Goal: Transaction & Acquisition: Book appointment/travel/reservation

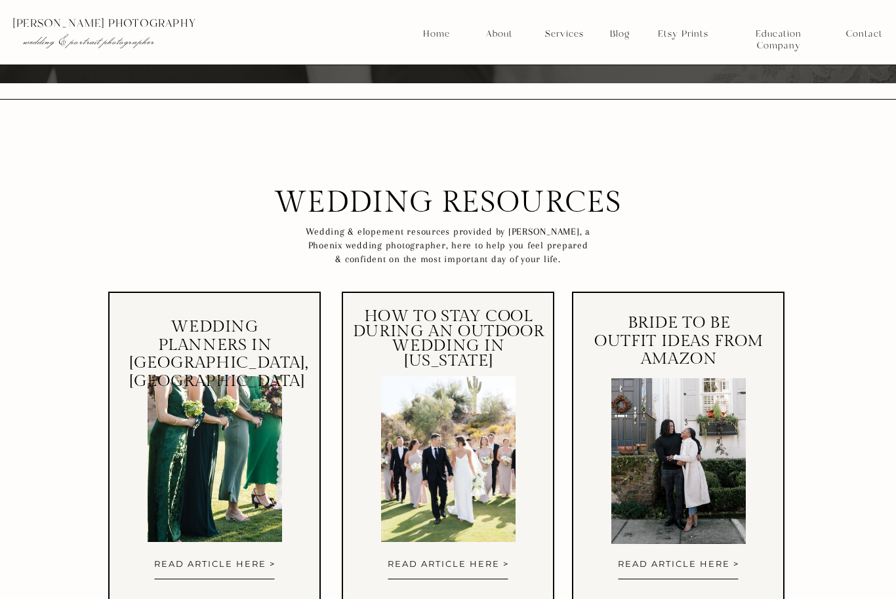
scroll to position [5660, 0]
click at [570, 34] on nav "Services" at bounding box center [564, 34] width 49 height 12
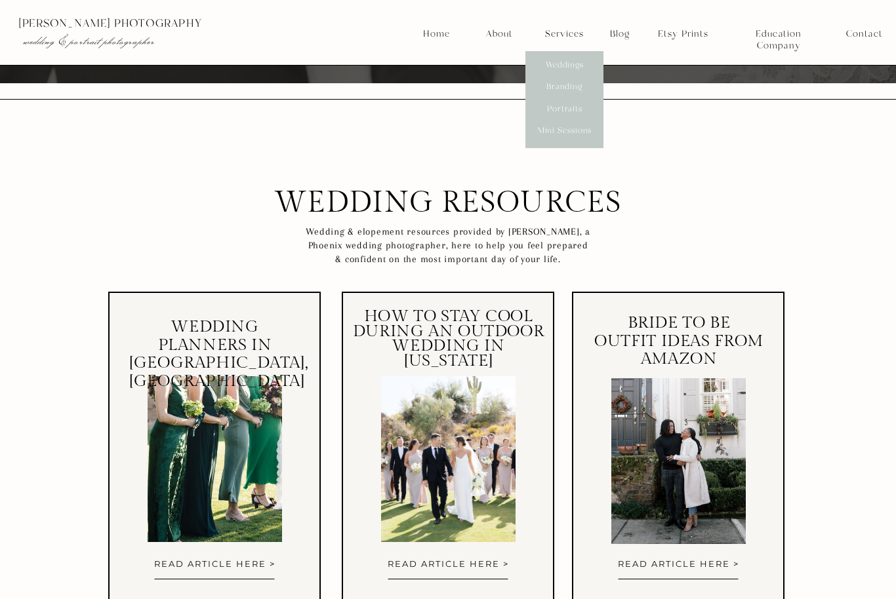
click at [584, 129] on nav "Mini Sessions" at bounding box center [564, 131] width 58 height 12
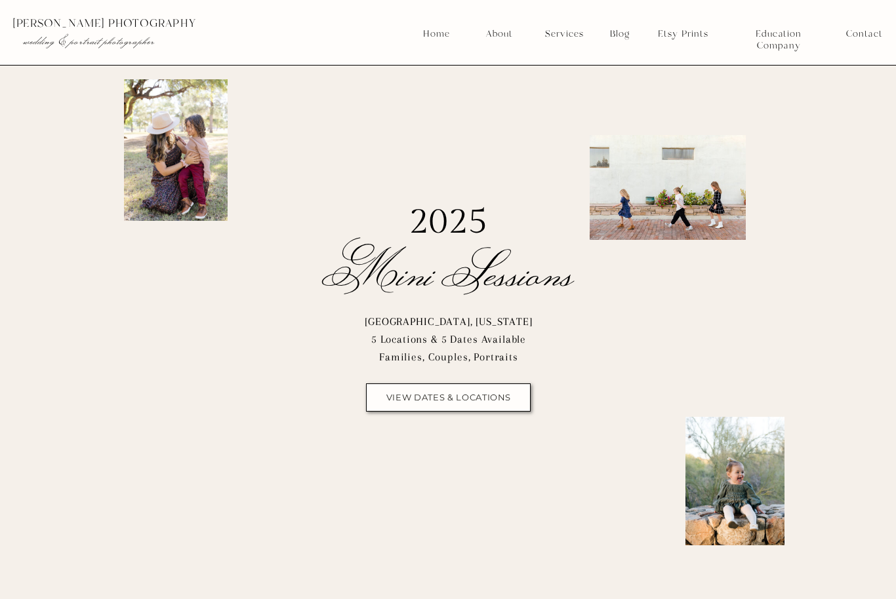
scroll to position [81, 0]
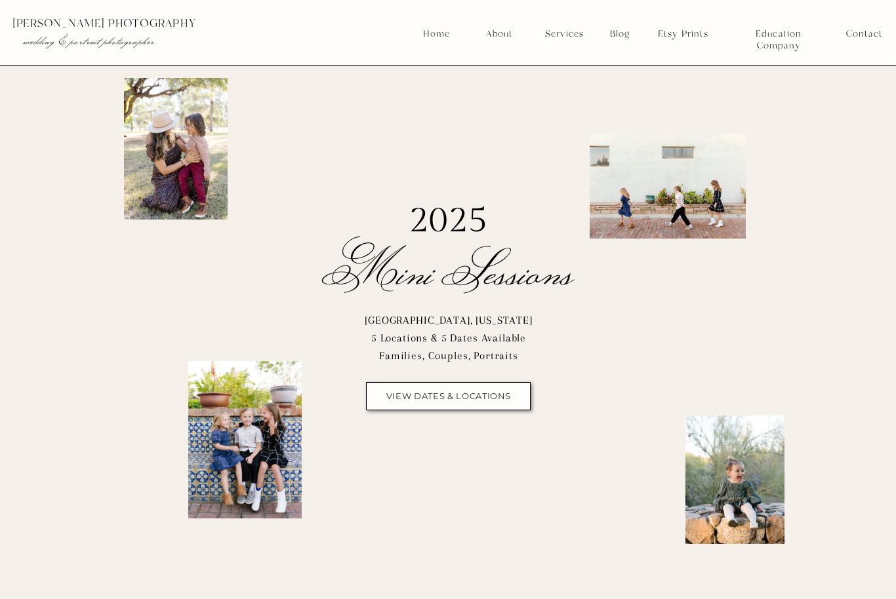
click at [510, 392] on nav "view dates & locations" at bounding box center [449, 396] width 134 height 10
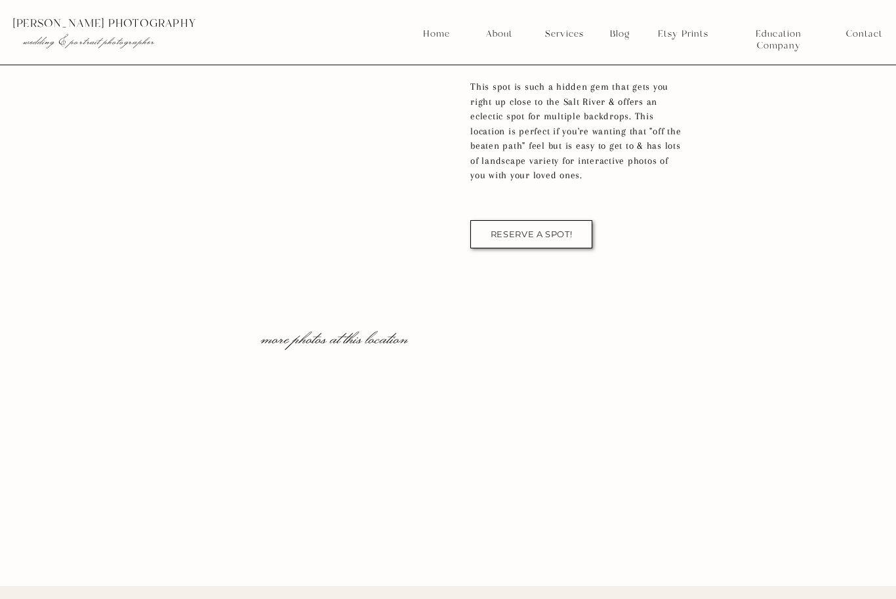
scroll to position [4763, 0]
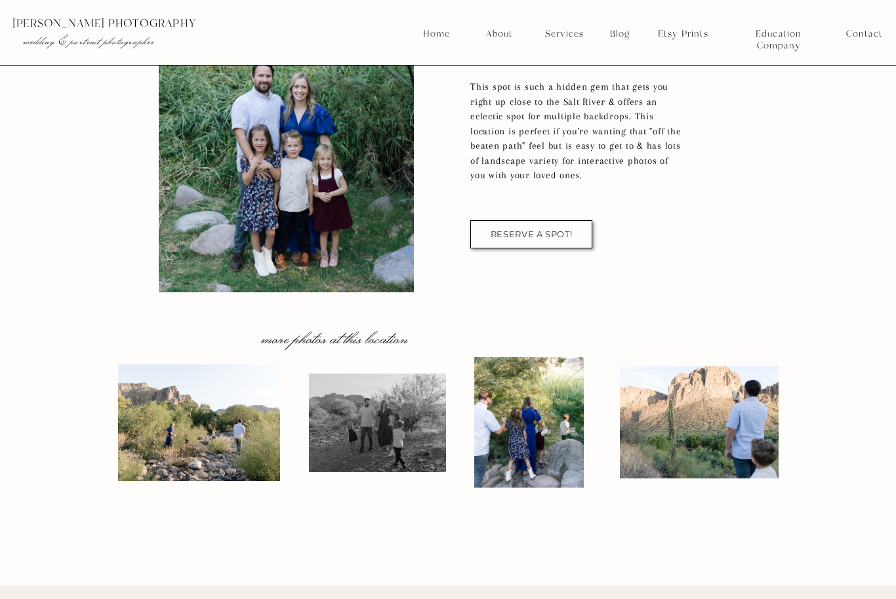
click at [349, 346] on p "more photos at this location" at bounding box center [334, 336] width 227 height 19
click at [570, 243] on div at bounding box center [531, 234] width 122 height 28
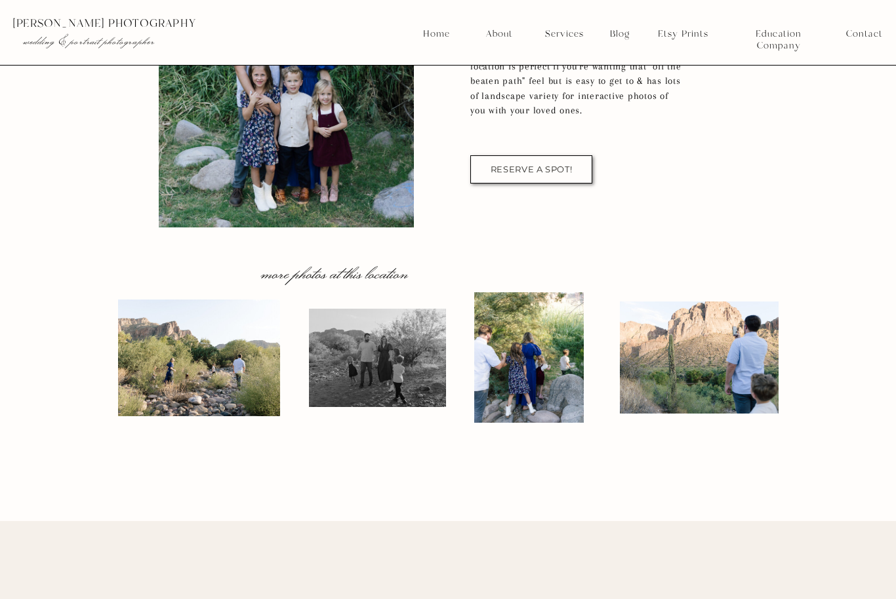
click at [799, 1] on div at bounding box center [451, 32] width 905 height 65
click at [801, 1] on div at bounding box center [451, 32] width 905 height 65
click at [807, 1] on div at bounding box center [451, 32] width 905 height 65
click at [795, 7] on div at bounding box center [451, 32] width 905 height 65
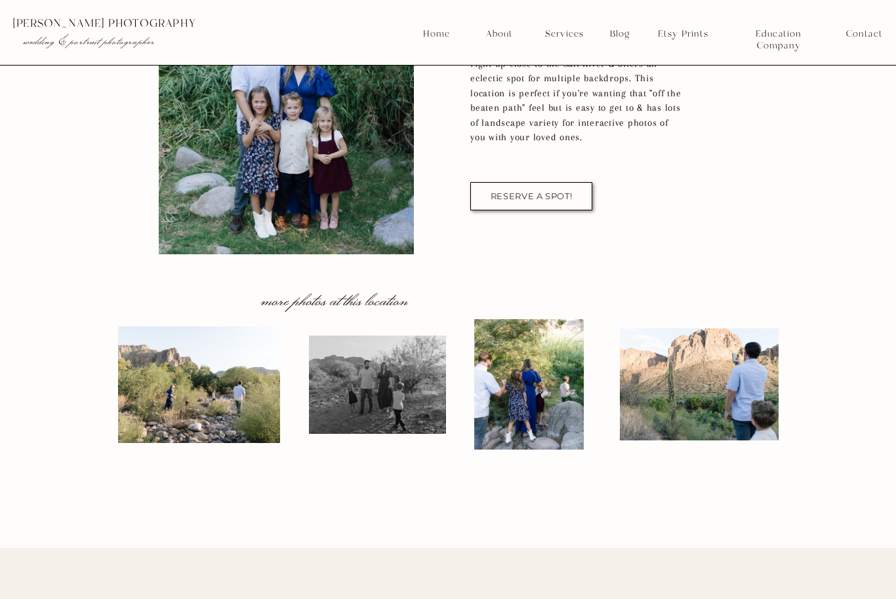
scroll to position [4758, 0]
